Goal: Use online tool/utility

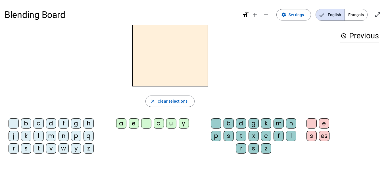
click at [339, 41] on div "history Previous" at bounding box center [359, 87] width 48 height 124
click at [154, 100] on mat-icon "close" at bounding box center [152, 101] width 5 height 5
click at [154, 101] on mat-icon "close" at bounding box center [152, 101] width 5 height 5
click at [153, 100] on mat-icon "close" at bounding box center [152, 101] width 5 height 5
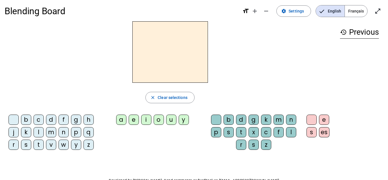
scroll to position [3, 0]
click at [74, 133] on div "p" at bounding box center [76, 132] width 10 height 10
click at [122, 118] on div "a" at bounding box center [121, 120] width 10 height 10
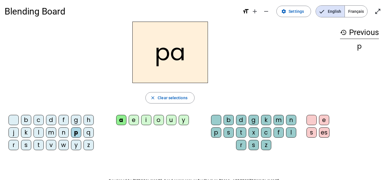
click at [239, 144] on div "r" at bounding box center [241, 145] width 10 height 10
click at [116, 44] on div "par" at bounding box center [170, 52] width 331 height 61
click at [162, 54] on h2 "par" at bounding box center [170, 52] width 76 height 61
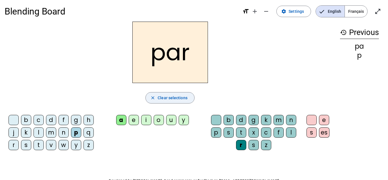
click at [150, 96] on mat-icon "close" at bounding box center [152, 97] width 5 height 5
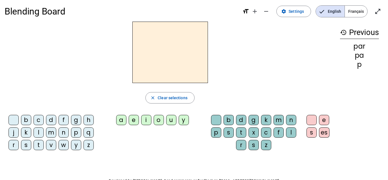
click at [39, 119] on div "c" at bounding box center [39, 120] width 10 height 10
click at [120, 118] on div "a" at bounding box center [121, 120] width 10 height 10
